Goal: Answer question/provide support: Share knowledge or assist other users

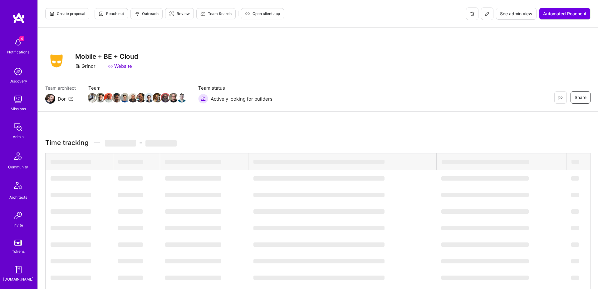
scroll to position [110, 0]
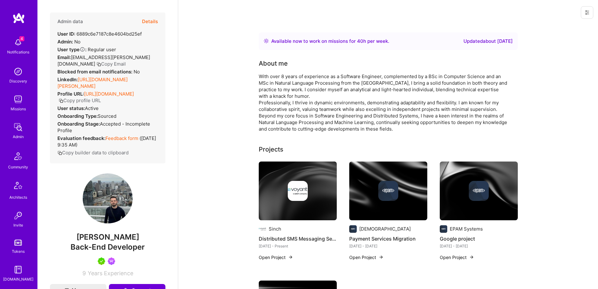
click at [152, 22] on button "Details" at bounding box center [150, 21] width 16 height 18
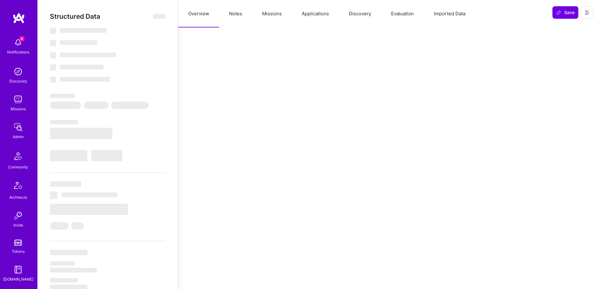
click at [270, 15] on button "Missions" at bounding box center [272, 13] width 40 height 27
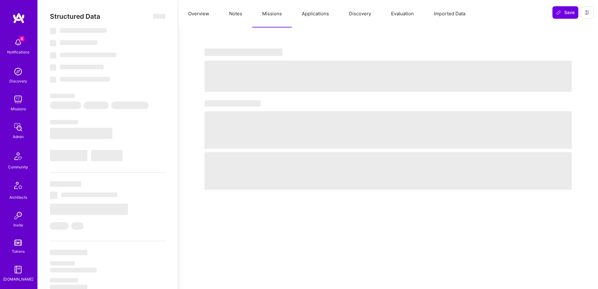
select select "Right Now"
select select "5"
select select "7"
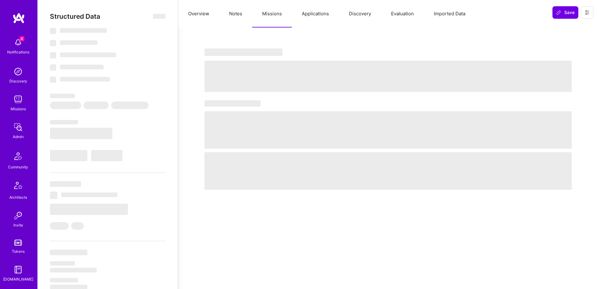
select select "RO"
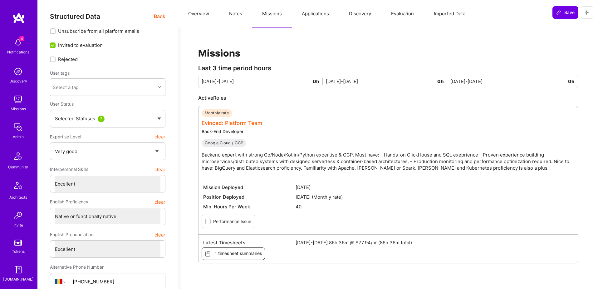
click at [248, 122] on link "Evinced: Platform Team" at bounding box center [232, 123] width 61 height 6
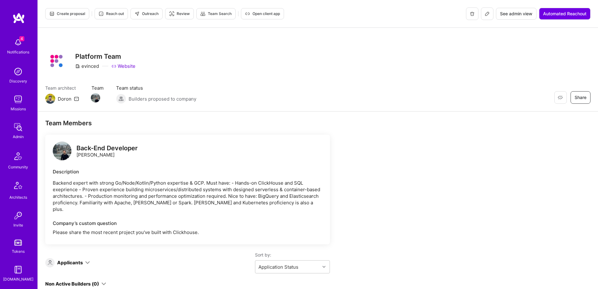
click at [510, 15] on span "See admin view" at bounding box center [516, 14] width 32 height 6
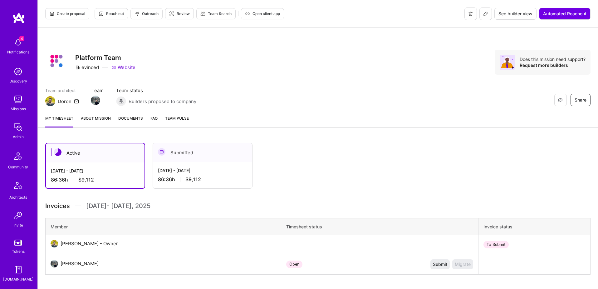
click at [238, 171] on div "Sep 1 - Sep 15, 2025" at bounding box center [202, 170] width 89 height 7
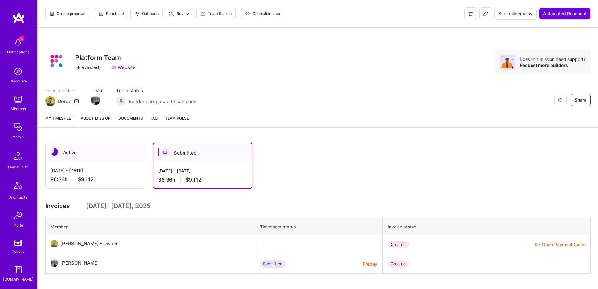
click at [133, 117] on span "Documents" at bounding box center [130, 118] width 25 height 7
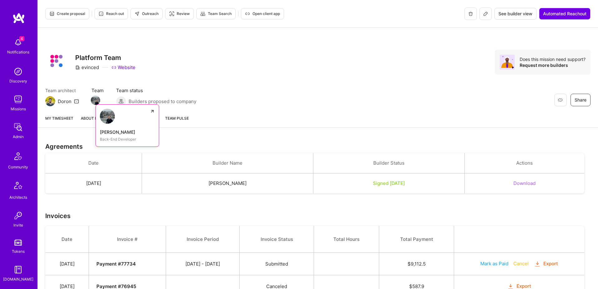
click at [92, 101] on img at bounding box center [95, 100] width 9 height 9
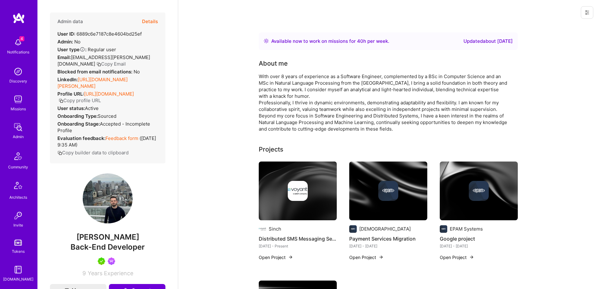
click at [587, 13] on icon at bounding box center [587, 13] width 4 height 4
click at [561, 31] on button "Login as marian paul" at bounding box center [561, 27] width 66 height 16
